Goal: Task Accomplishment & Management: Manage account settings

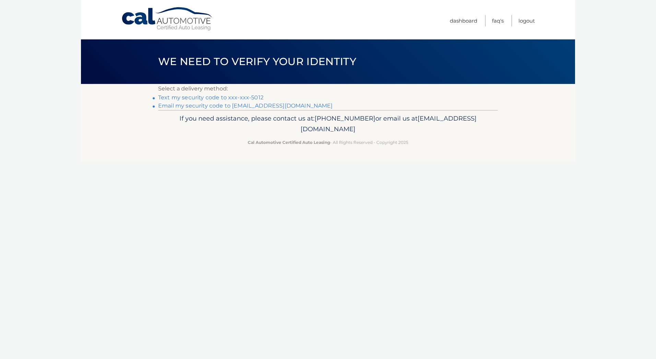
click at [244, 98] on link "Text my security code to xxx-xxx-5012" at bounding box center [210, 97] width 105 height 7
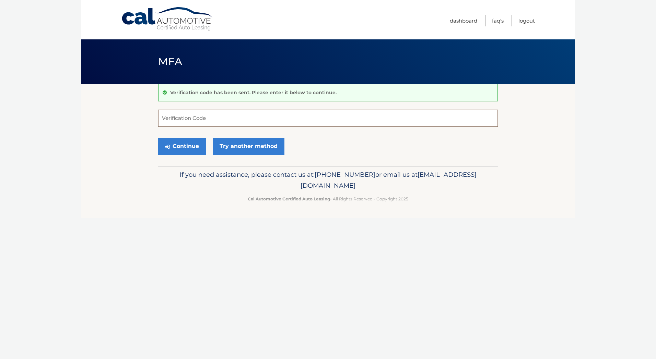
click at [232, 114] on input "Verification Code" at bounding box center [327, 118] width 339 height 17
type input "445242"
click at [192, 145] on button "Continue" at bounding box center [182, 146] width 48 height 17
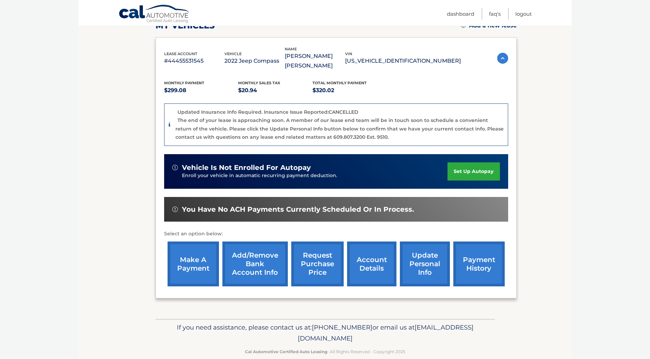
scroll to position [107, 0]
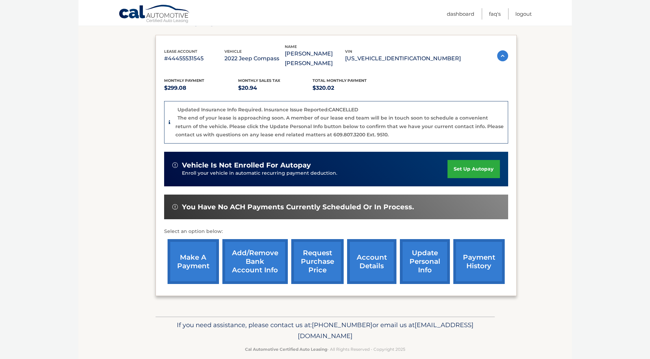
click at [373, 250] on link "account details" at bounding box center [371, 261] width 49 height 45
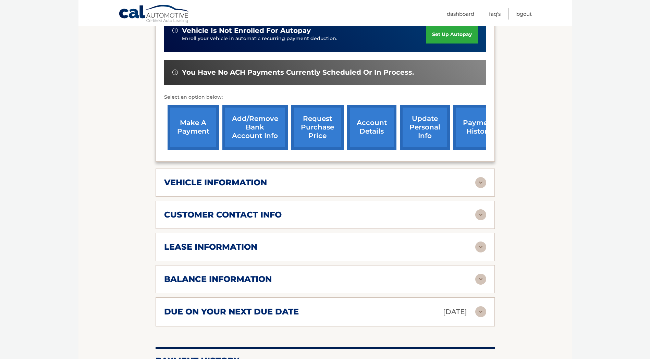
scroll to position [206, 0]
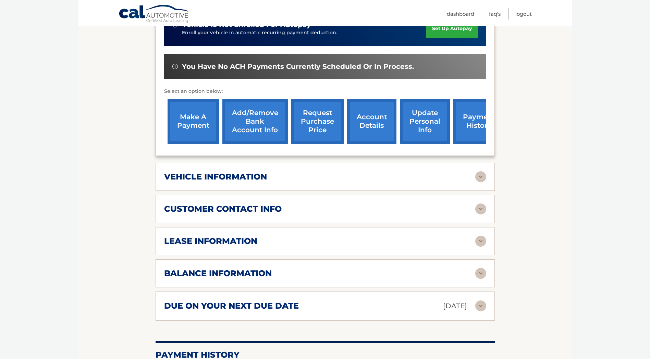
drag, startPoint x: 302, startPoint y: 235, endPoint x: 357, endPoint y: 244, distance: 54.9
click at [303, 235] on div "lease information Contract Start Date Aug 20, 2022 Term 39 Maturity Date Nov 20…" at bounding box center [325, 241] width 339 height 28
click at [477, 242] on img at bounding box center [481, 241] width 11 height 11
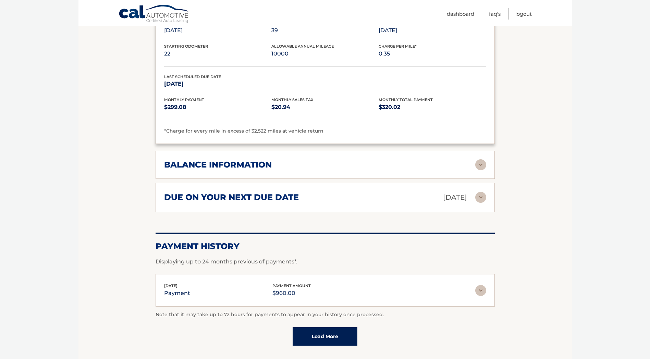
scroll to position [446, 0]
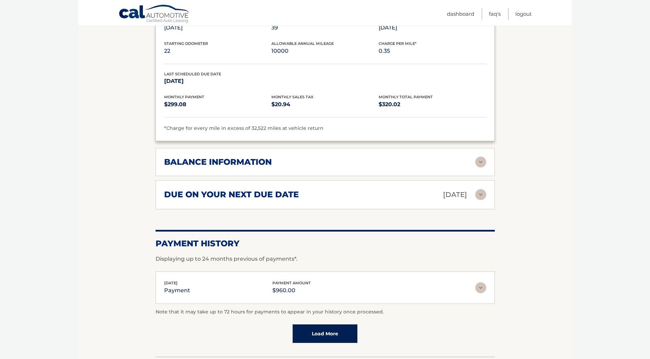
click at [483, 164] on img at bounding box center [481, 162] width 11 height 11
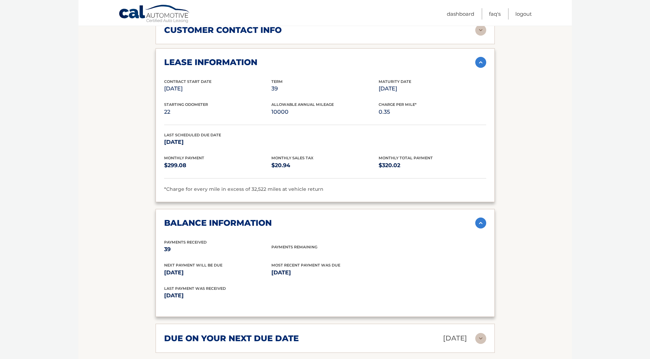
scroll to position [377, 0]
